Goal: Information Seeking & Learning: Learn about a topic

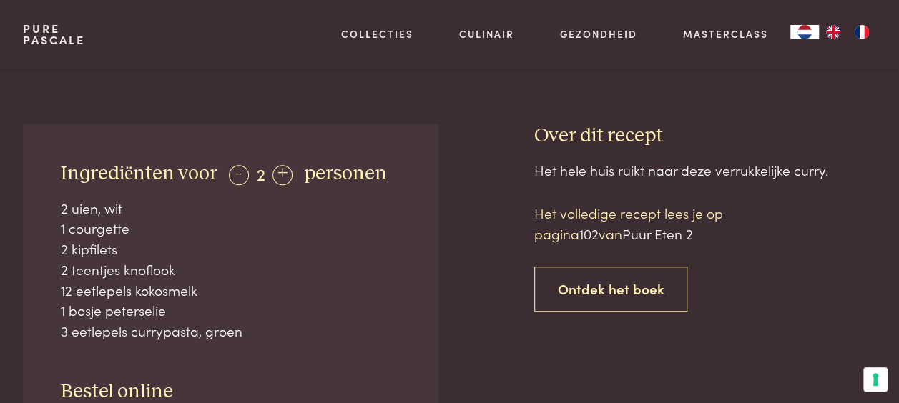
scroll to position [500, 0]
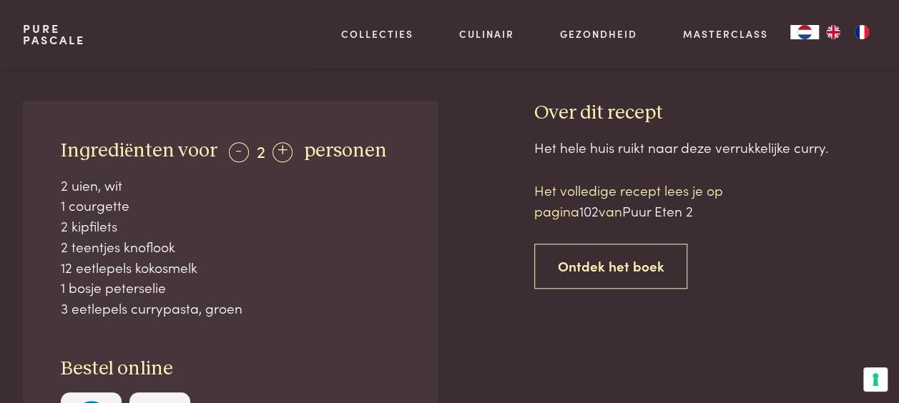
click at [242, 165] on div "Ingrediënten voor - 2 + personen 2 uien, wit 1 courgette 2 kipfilets 2 teentjes…" at bounding box center [230, 296] width 415 height 390
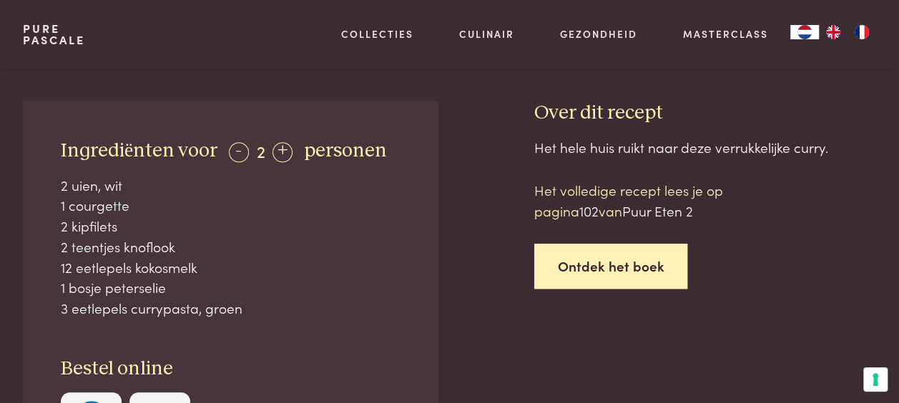
click at [599, 257] on link "Ontdek het boek" at bounding box center [611, 266] width 154 height 45
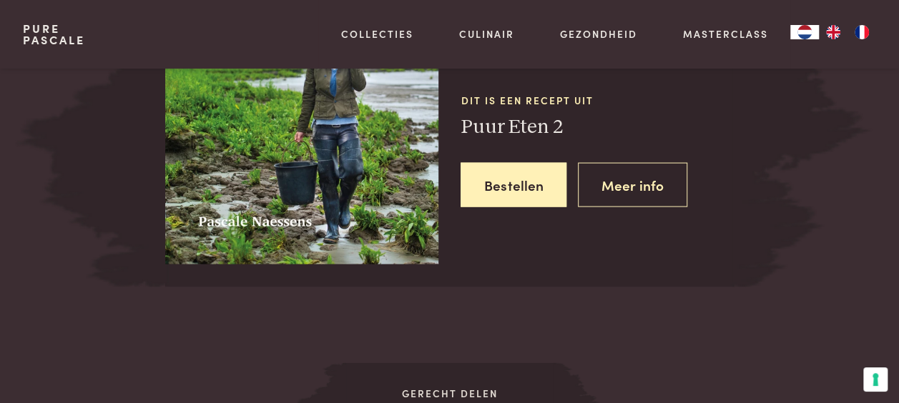
scroll to position [1381, 0]
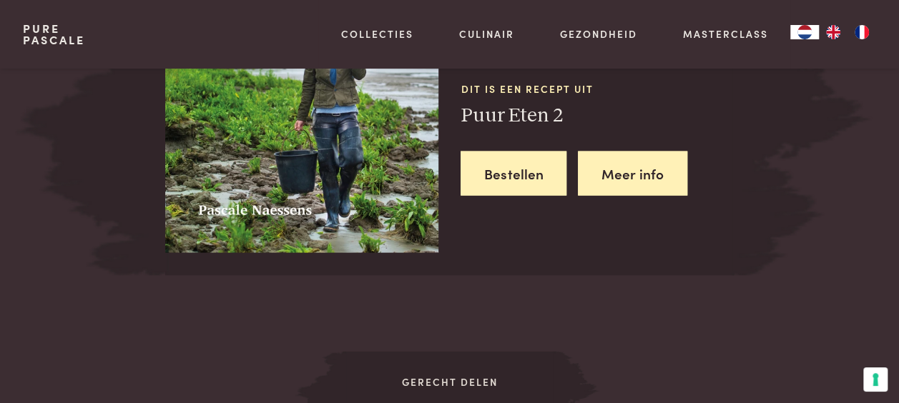
click at [616, 178] on link "Meer info" at bounding box center [632, 174] width 109 height 45
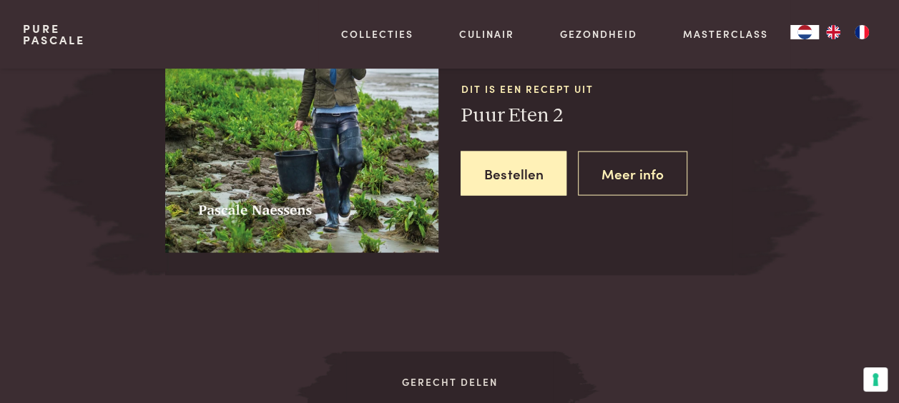
scroll to position [1463, 0]
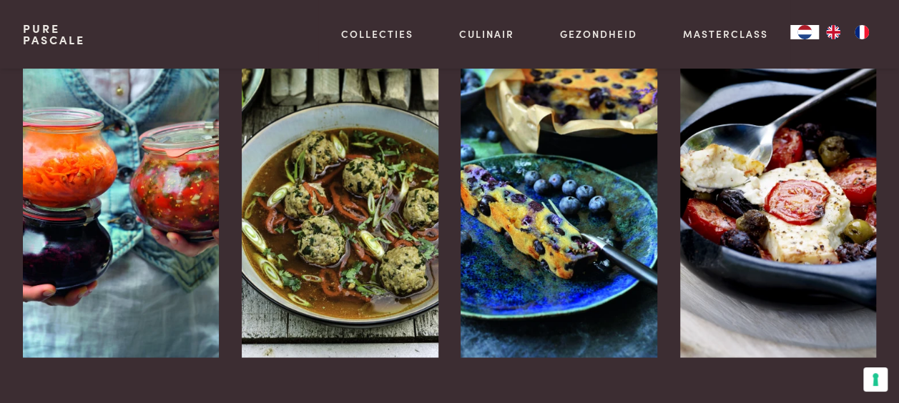
scroll to position [1358, 0]
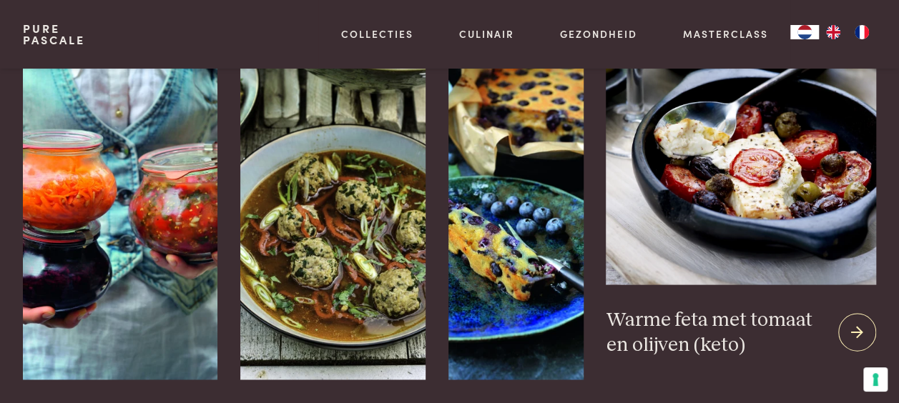
click at [857, 322] on icon at bounding box center [857, 332] width 12 height 21
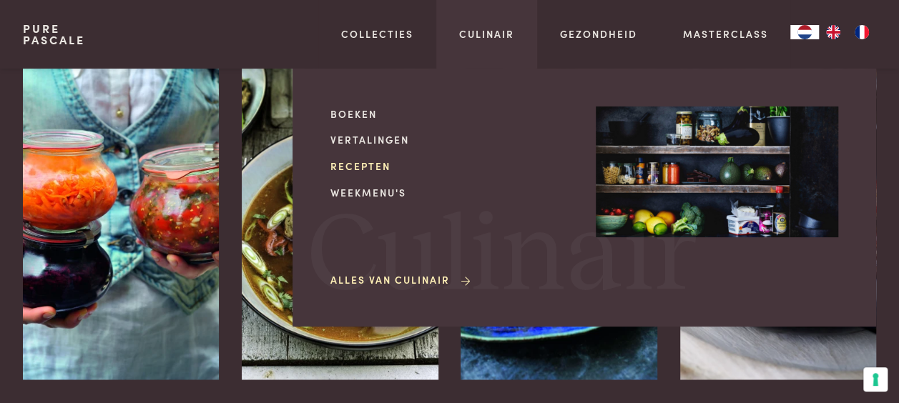
click at [370, 162] on link "Recepten" at bounding box center [451, 166] width 242 height 15
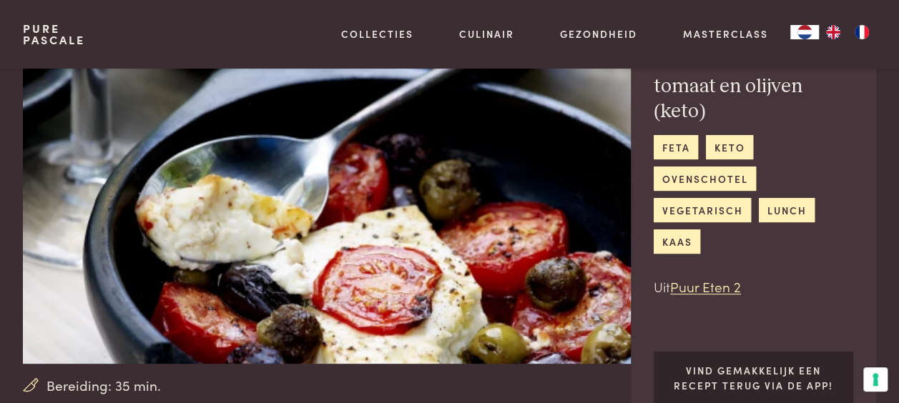
scroll to position [71, 0]
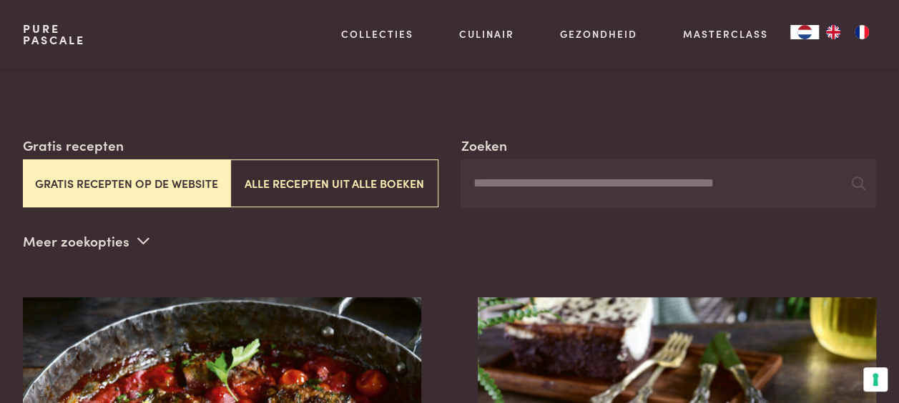
scroll to position [214, 0]
click at [170, 162] on button "Gratis recepten op de website" at bounding box center [126, 183] width 207 height 48
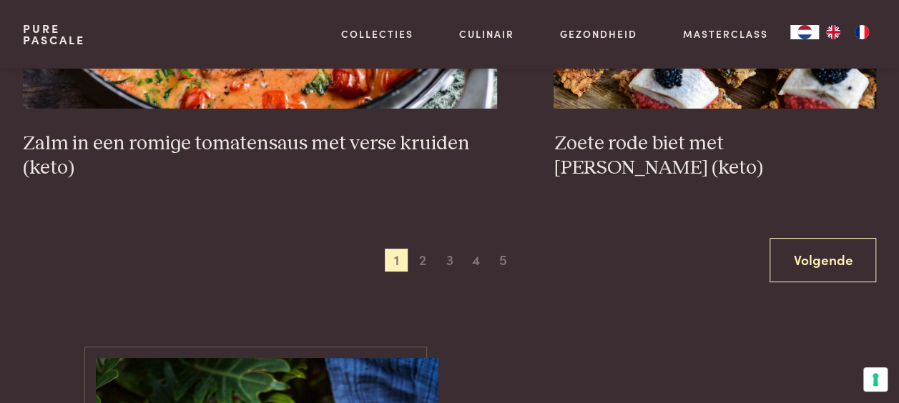
scroll to position [2688, 0]
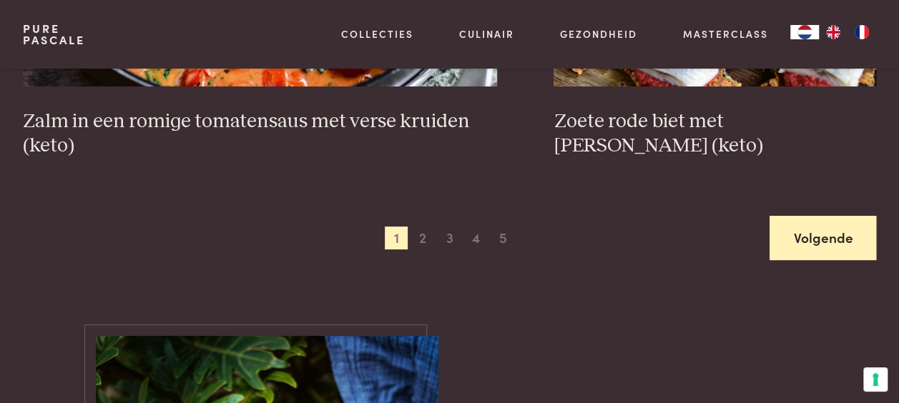
click at [793, 216] on link "Volgende" at bounding box center [822, 238] width 107 height 45
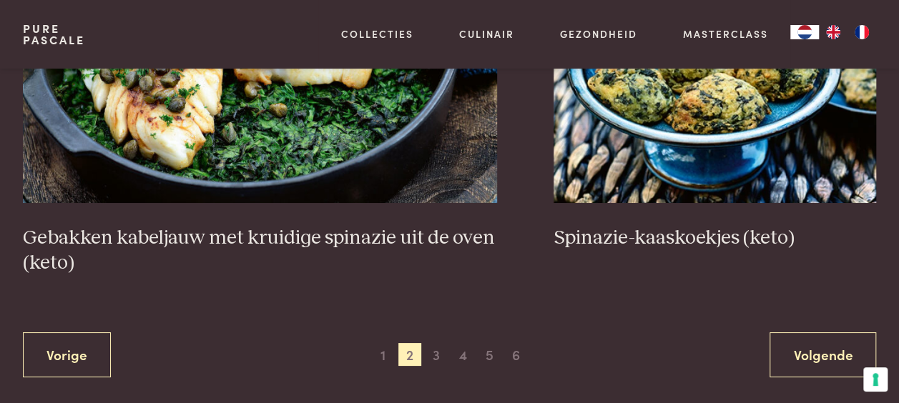
scroll to position [2688, 0]
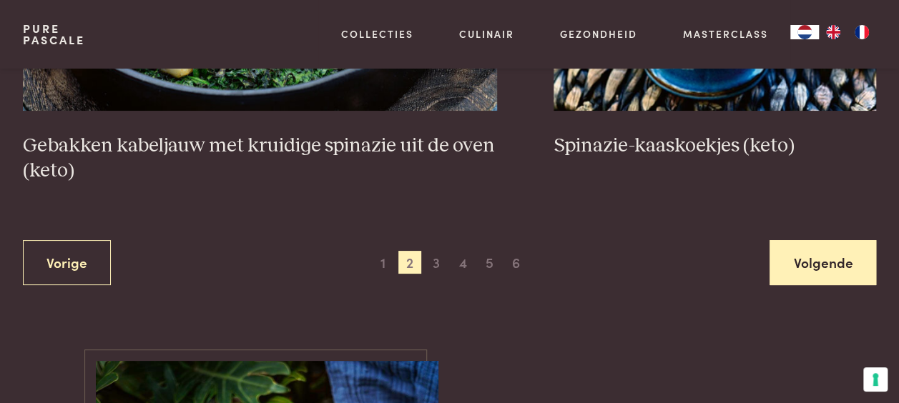
click at [809, 240] on link "Volgende" at bounding box center [822, 262] width 107 height 45
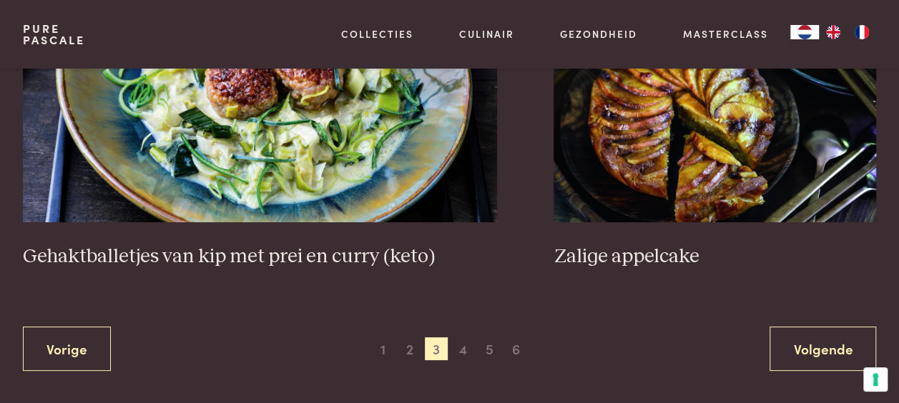
scroll to position [2688, 0]
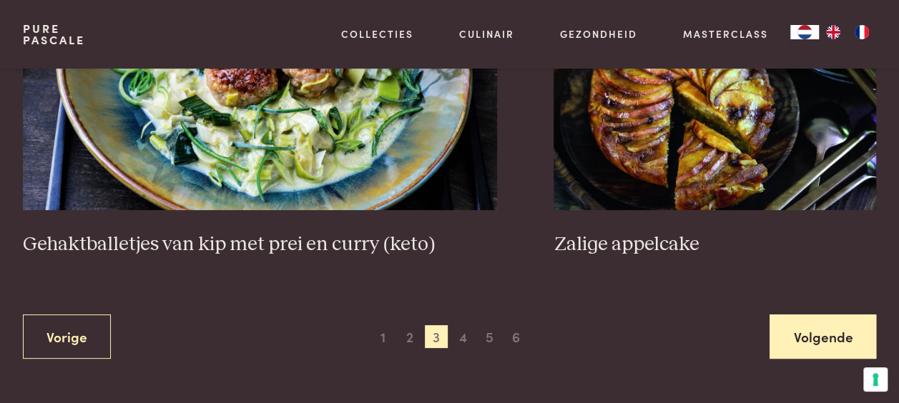
click at [827, 315] on link "Volgende" at bounding box center [822, 337] width 107 height 45
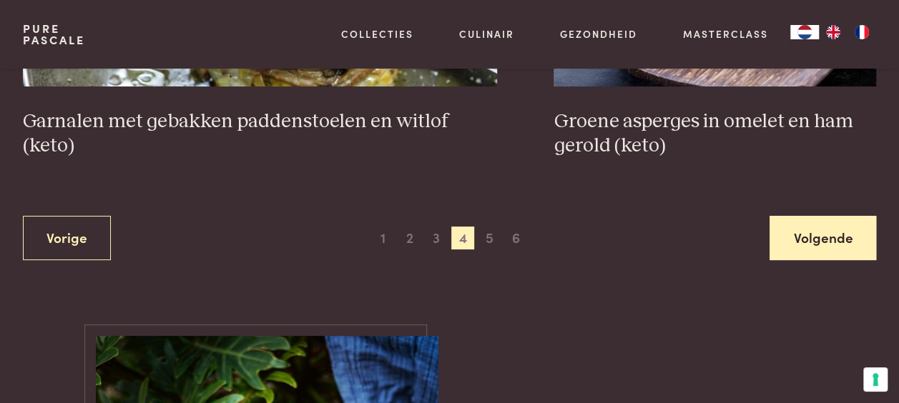
click at [824, 217] on link "Volgende" at bounding box center [822, 238] width 107 height 45
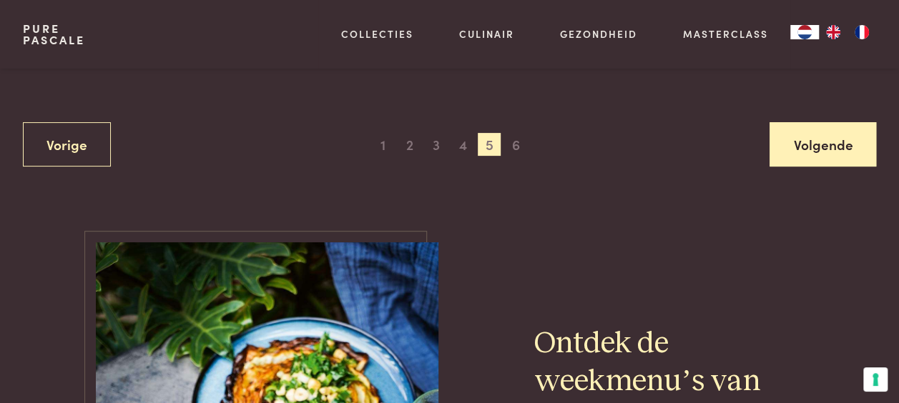
click at [819, 122] on link "Volgende" at bounding box center [822, 144] width 107 height 45
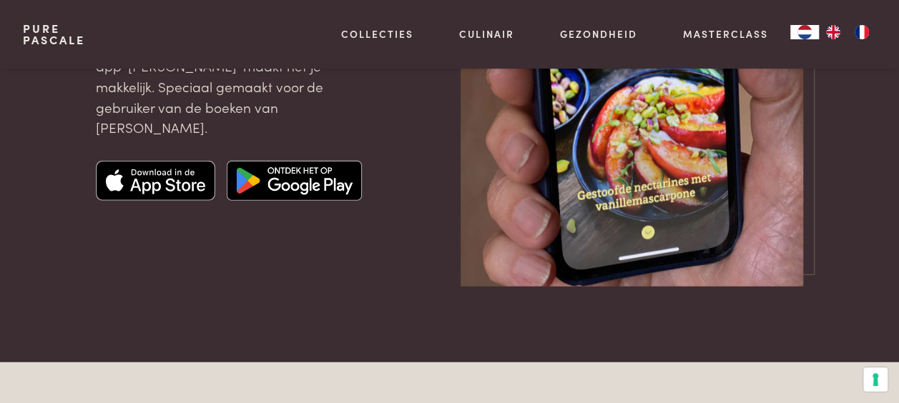
scroll to position [1830, 0]
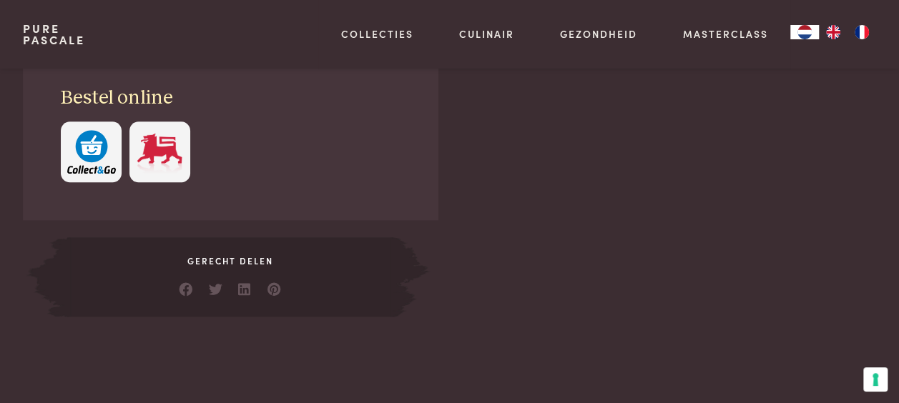
scroll to position [786, 0]
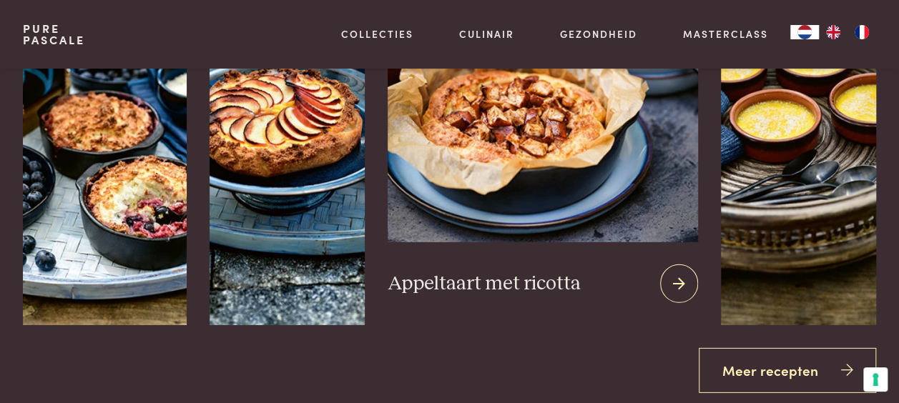
scroll to position [2002, 0]
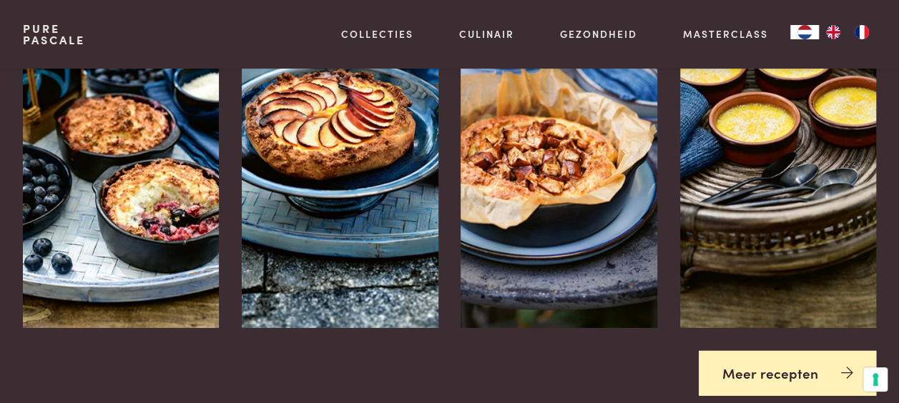
click at [822, 373] on link "Meer recepten" at bounding box center [788, 373] width 178 height 45
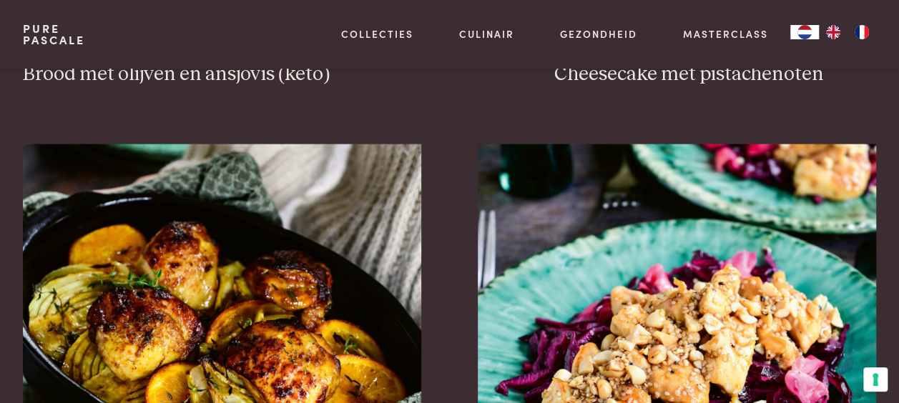
scroll to position [1573, 0]
